Goal: Task Accomplishment & Management: Use online tool/utility

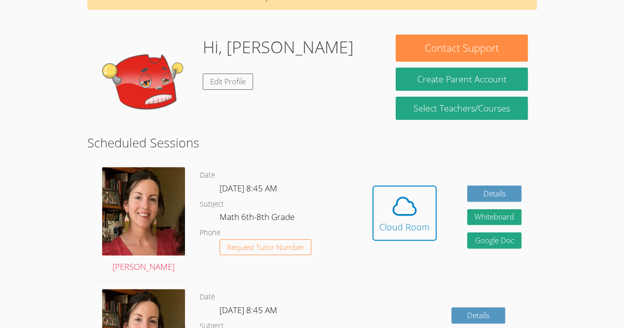
scroll to position [67, 0]
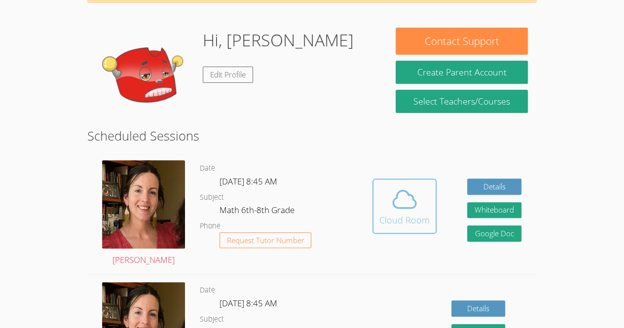
click at [414, 218] on div "Cloud Room" at bounding box center [404, 220] width 50 height 14
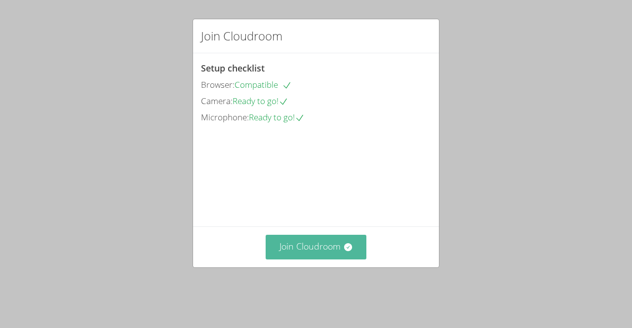
click at [310, 259] on button "Join Cloudroom" at bounding box center [315, 247] width 101 height 24
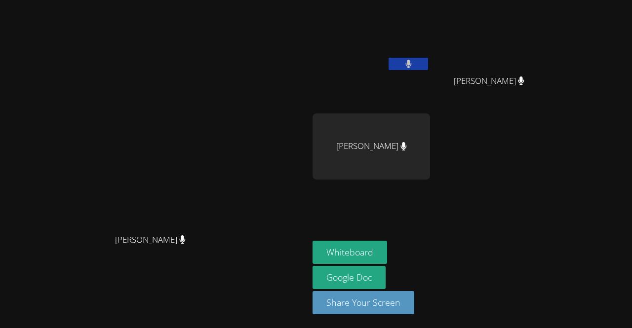
click at [228, 129] on video at bounding box center [154, 144] width 148 height 169
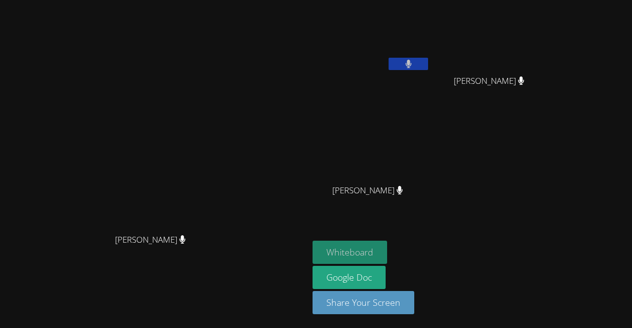
click at [387, 251] on button "Whiteboard" at bounding box center [349, 252] width 75 height 23
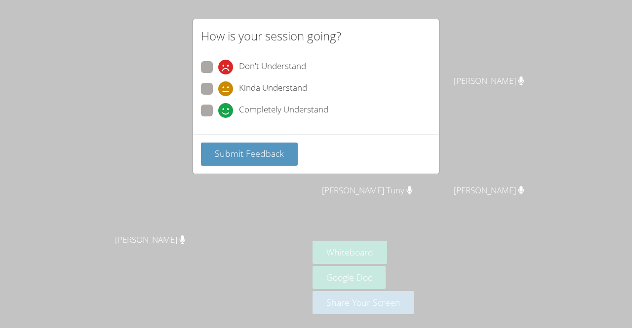
click at [287, 113] on span "Completely Understand" at bounding box center [283, 110] width 89 height 15
click at [226, 113] on input "Completely Understand" at bounding box center [222, 109] width 8 height 8
radio input "true"
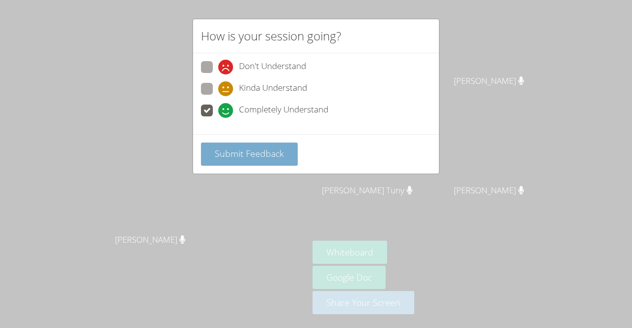
click at [277, 159] on button "Submit Feedback" at bounding box center [249, 154] width 97 height 23
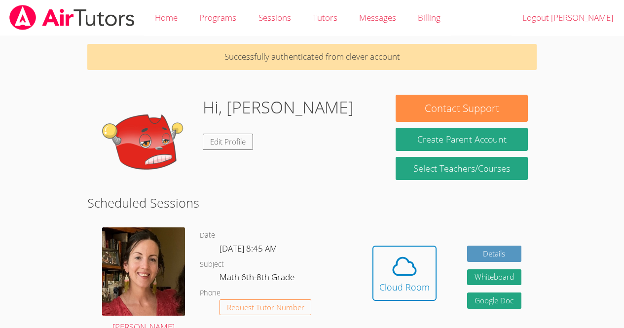
scroll to position [67, 0]
